Goal: Find specific fact: Find specific fact

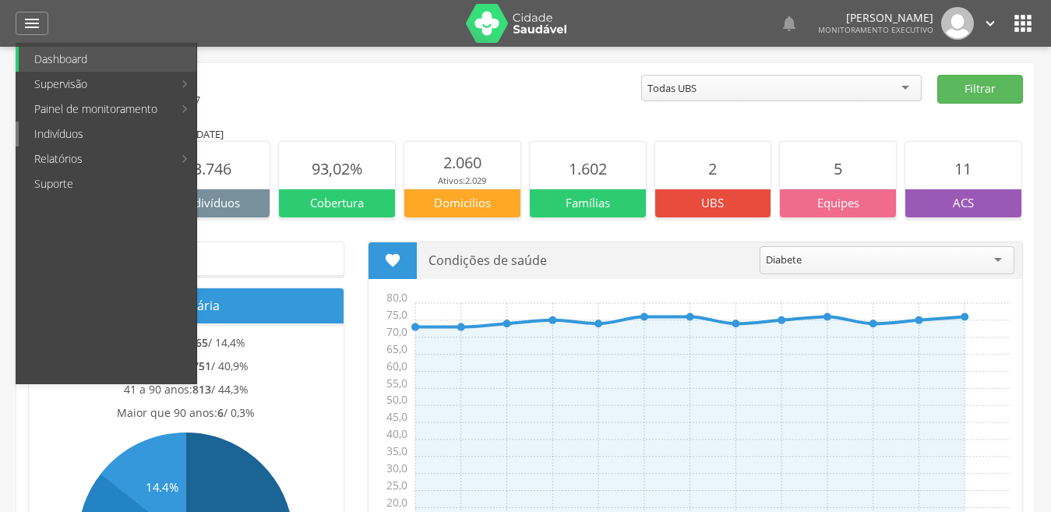
click at [69, 130] on link "Indivíduos" at bounding box center [108, 134] width 178 height 25
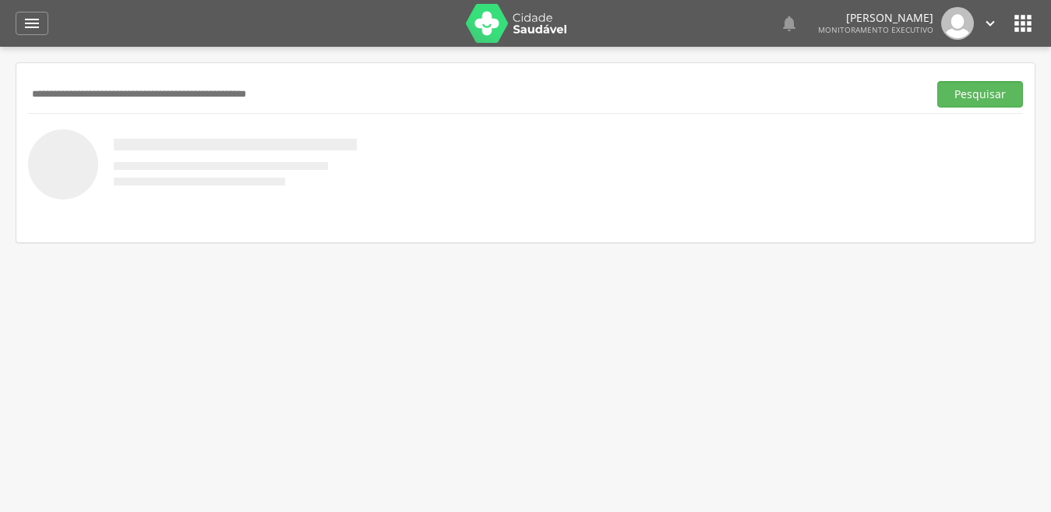
click at [146, 93] on input "text" at bounding box center [474, 94] width 893 height 26
type input "**********"
click at [937, 81] on button "Pesquisar" at bounding box center [980, 94] width 86 height 26
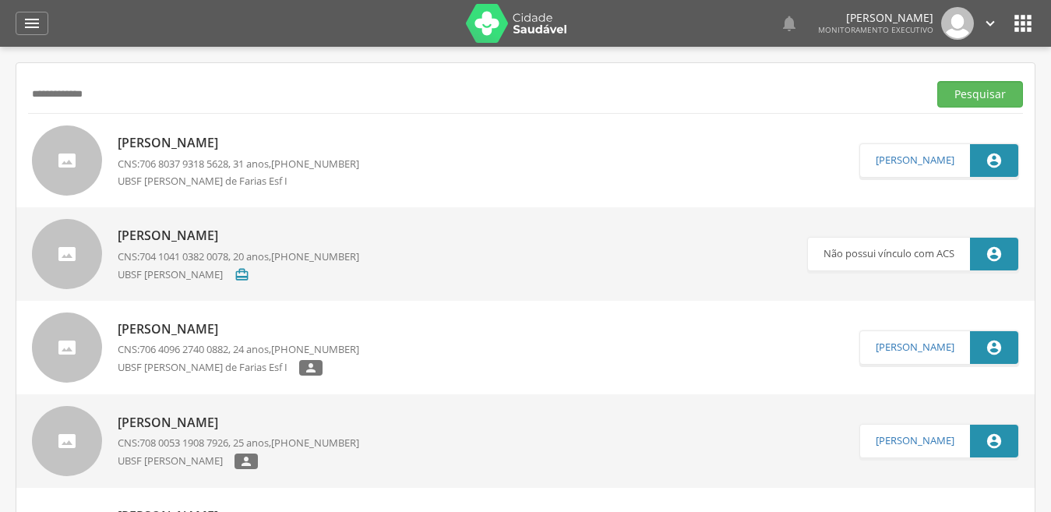
click at [174, 129] on div "[PERSON_NAME] CNS: 706 8037 9318 5628 , 31 anos, [PHONE_NUMBER] UBSF [PERSON_NA…" at bounding box center [238, 160] width 241 height 62
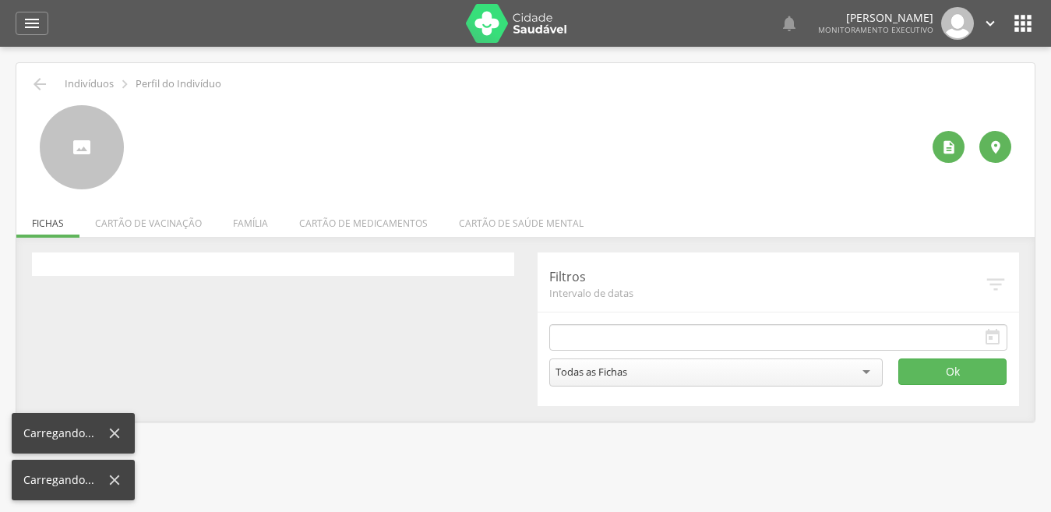
type input "**********"
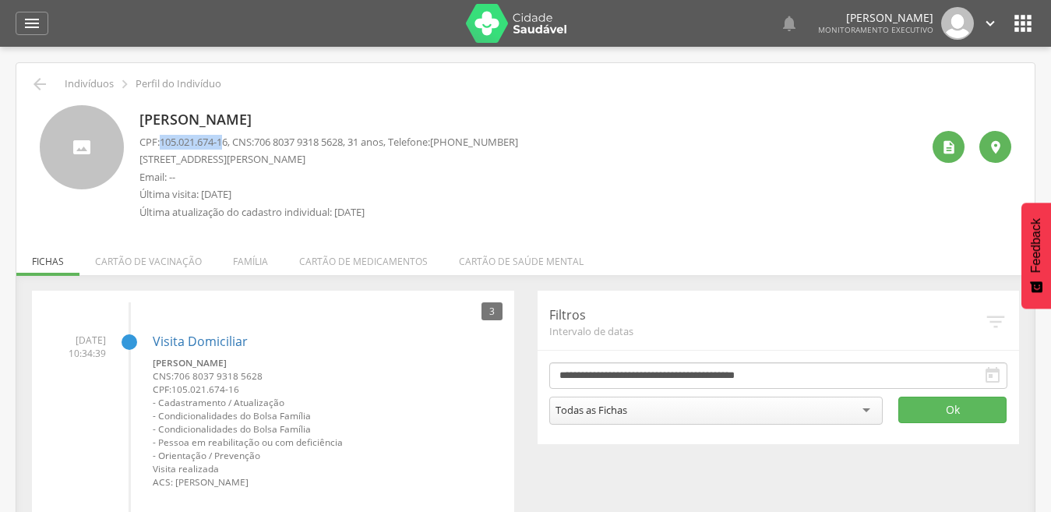
drag, startPoint x: 164, startPoint y: 143, endPoint x: 230, endPoint y: 141, distance: 65.5
click at [227, 141] on span "105.021.674-16" at bounding box center [194, 142] width 68 height 14
drag, startPoint x: 233, startPoint y: 141, endPoint x: 167, endPoint y: 139, distance: 65.5
click at [162, 141] on span "105.021.674-16" at bounding box center [194, 142] width 68 height 14
copy span "105.021.674-16"
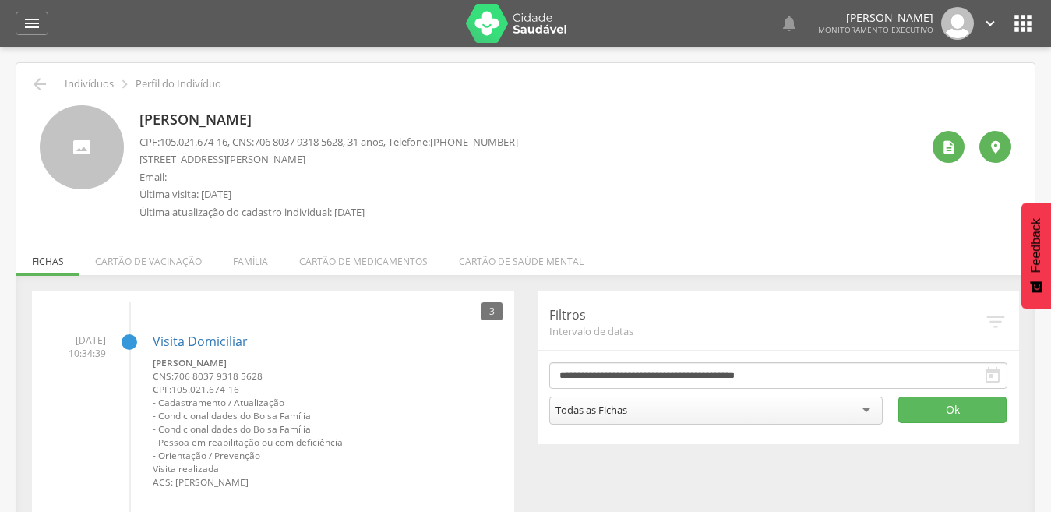
click at [252, 262] on li "Família" at bounding box center [250, 257] width 66 height 37
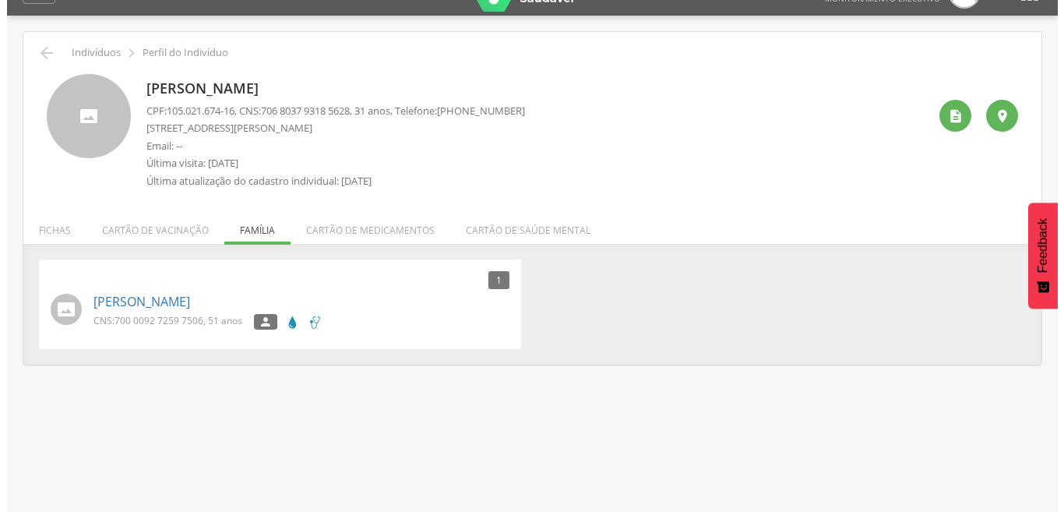
scroll to position [47, 0]
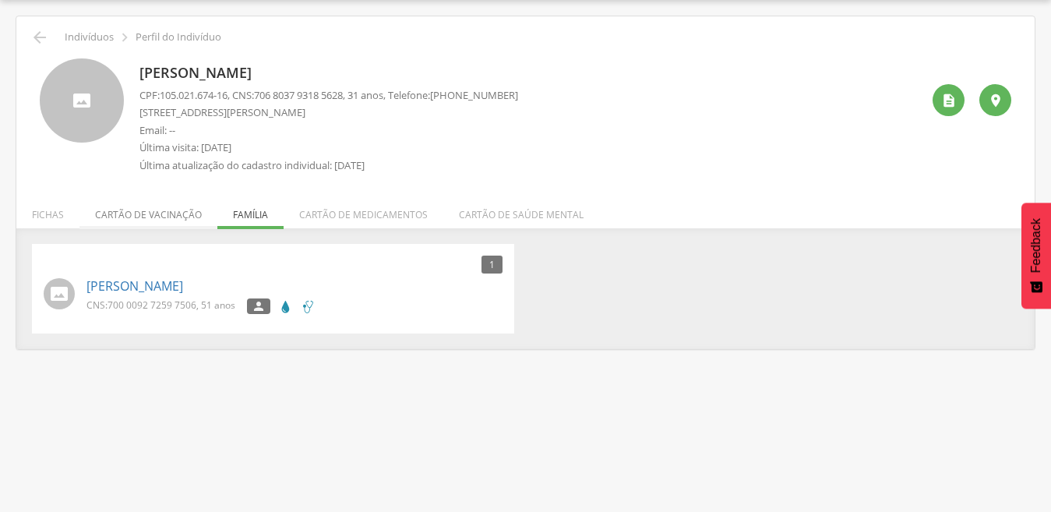
click at [126, 207] on li "Cartão de vacinação" at bounding box center [148, 210] width 138 height 37
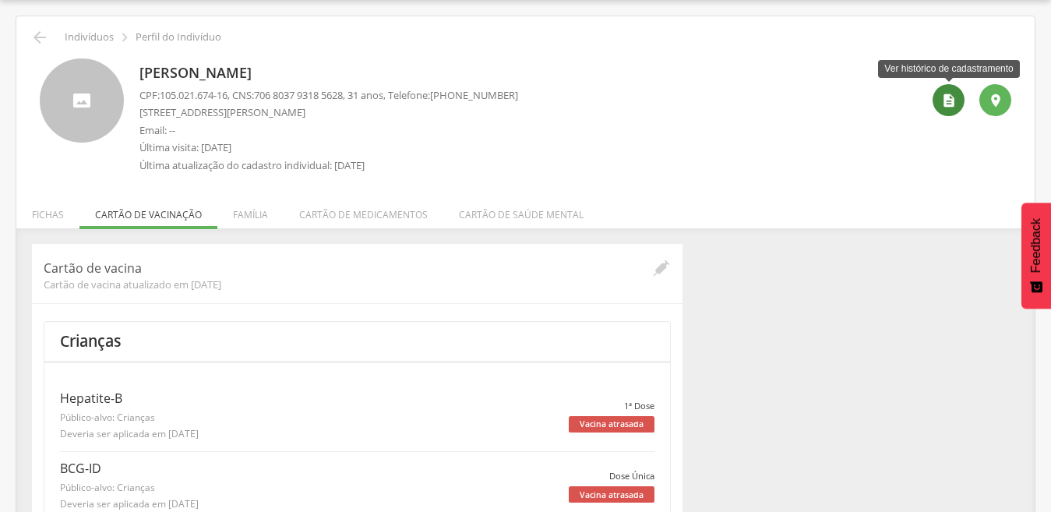
click at [943, 98] on icon "" at bounding box center [949, 101] width 16 height 16
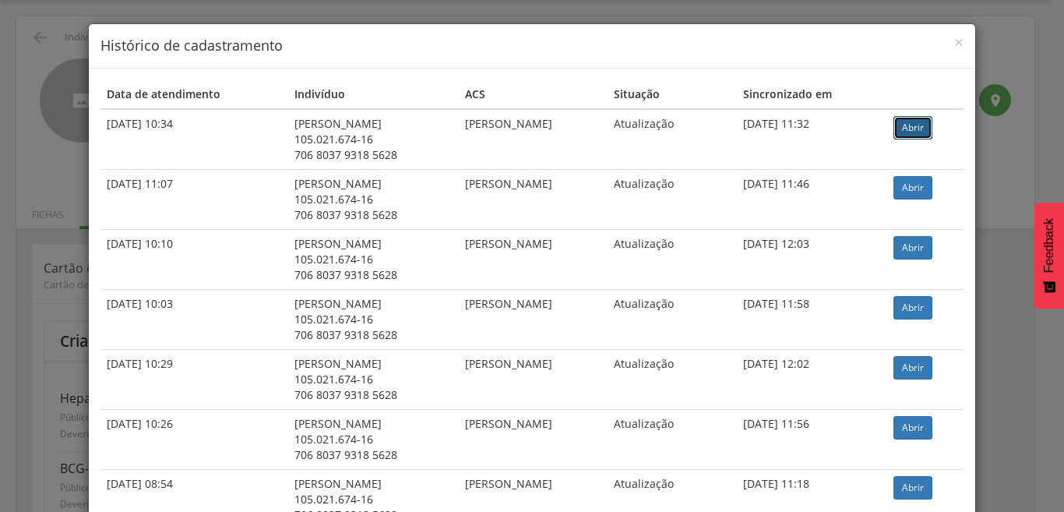
click at [915, 131] on link "Abrir" at bounding box center [912, 127] width 39 height 23
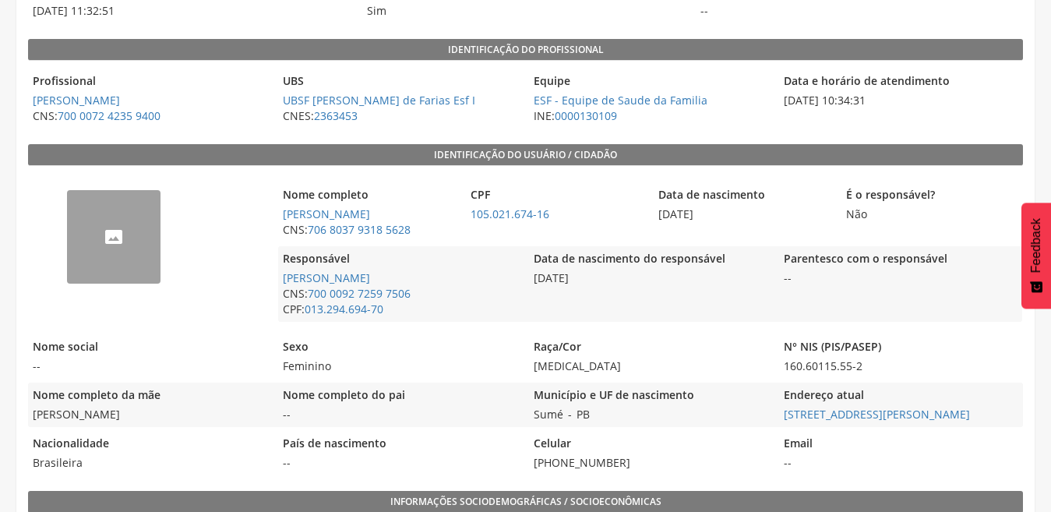
scroll to position [234, 0]
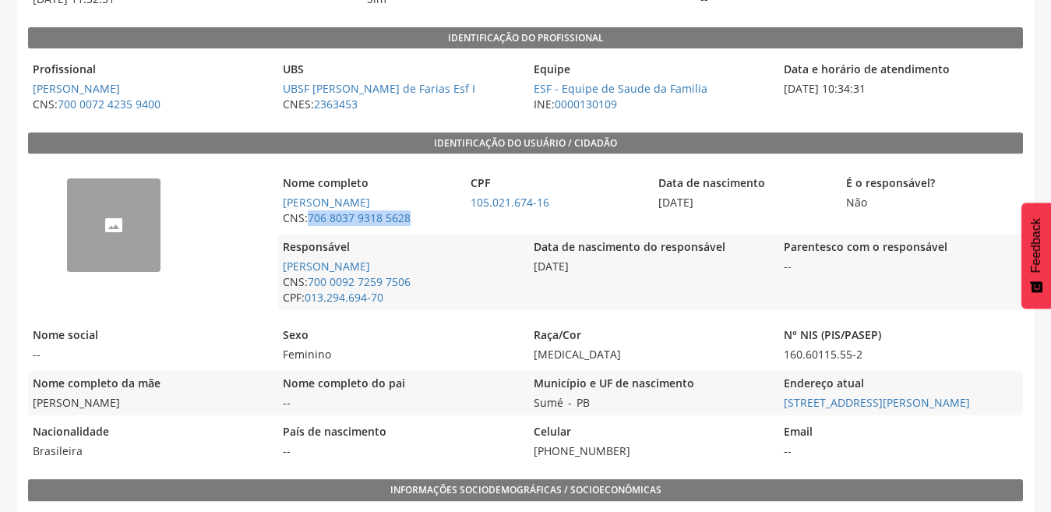
drag, startPoint x: 412, startPoint y: 234, endPoint x: 308, endPoint y: 228, distance: 103.8
click at [308, 226] on span "CNS: 706 8037 9318 5628" at bounding box center [368, 218] width 180 height 16
copy span "706 8037 9318 5628"
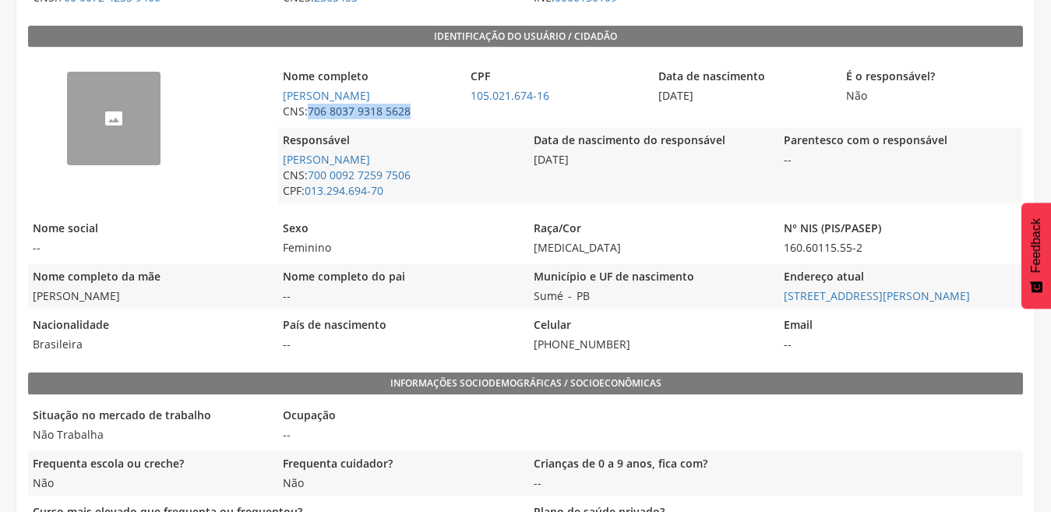
scroll to position [389, 0]
